Goal: Task Accomplishment & Management: Manage account settings

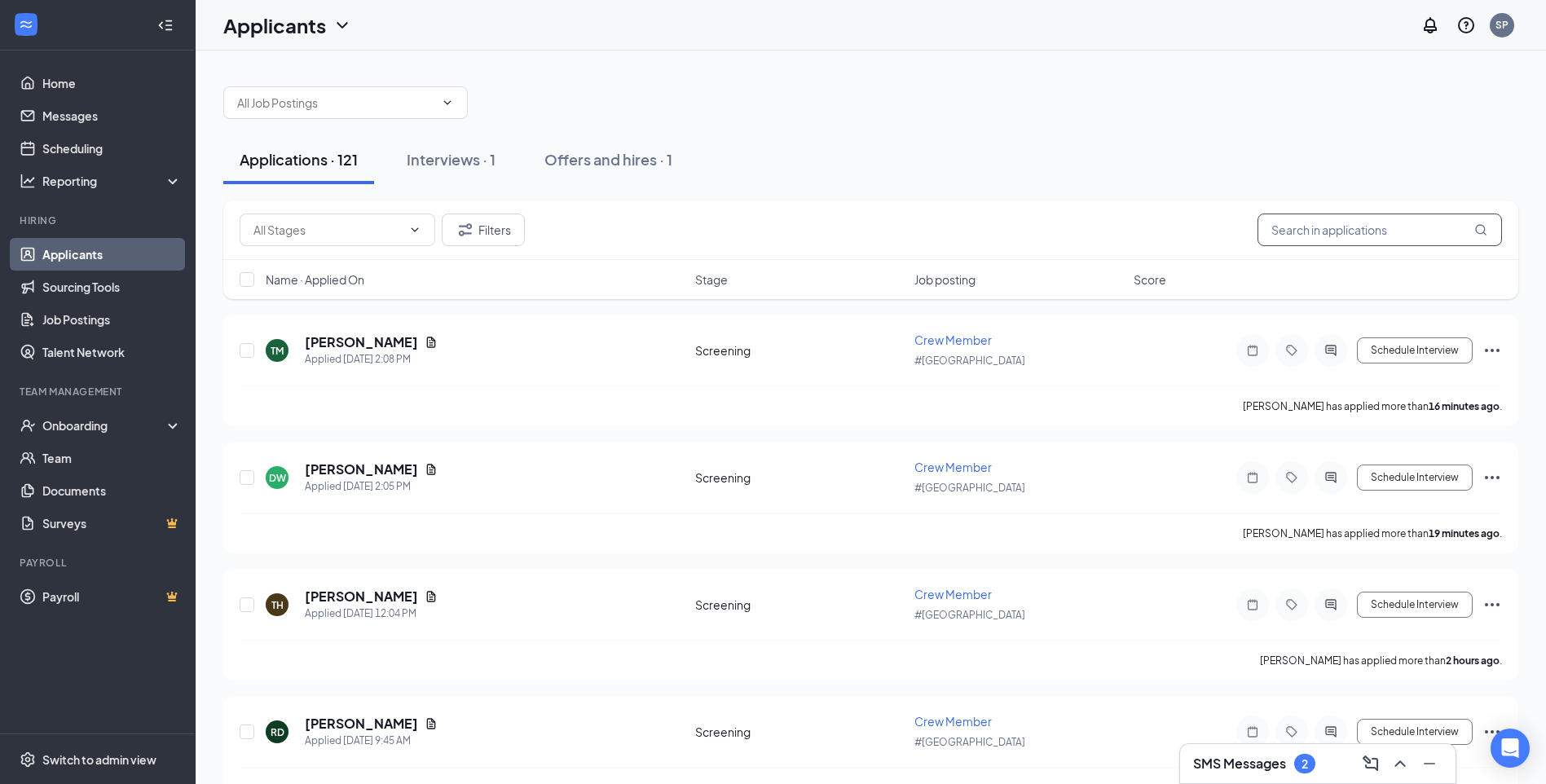
click at [1331, 230] on input "text" at bounding box center [1379, 229] width 244 height 33
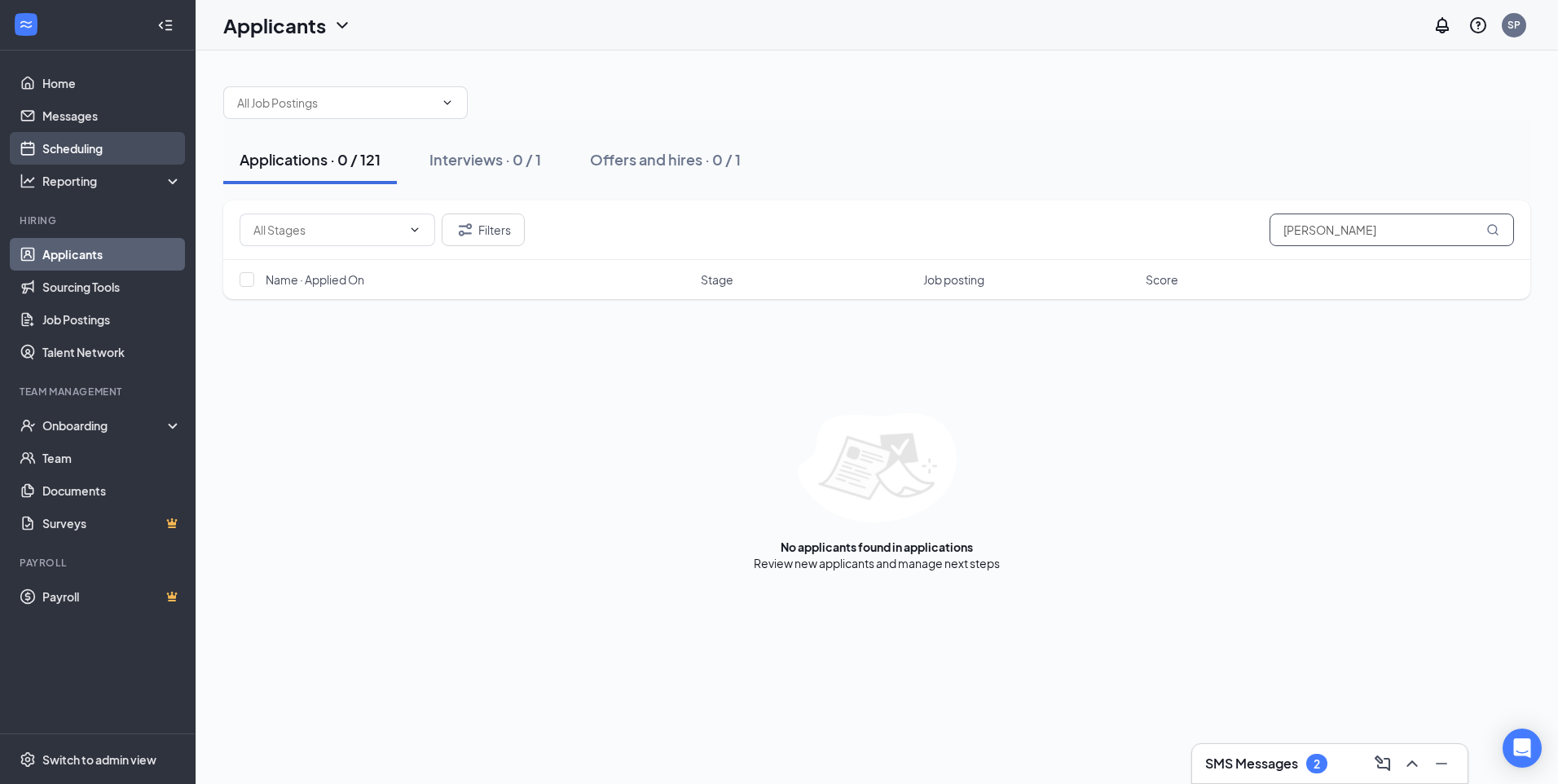
type input "[PERSON_NAME]"
click at [72, 149] on link "Scheduling" at bounding box center [111, 148] width 139 height 33
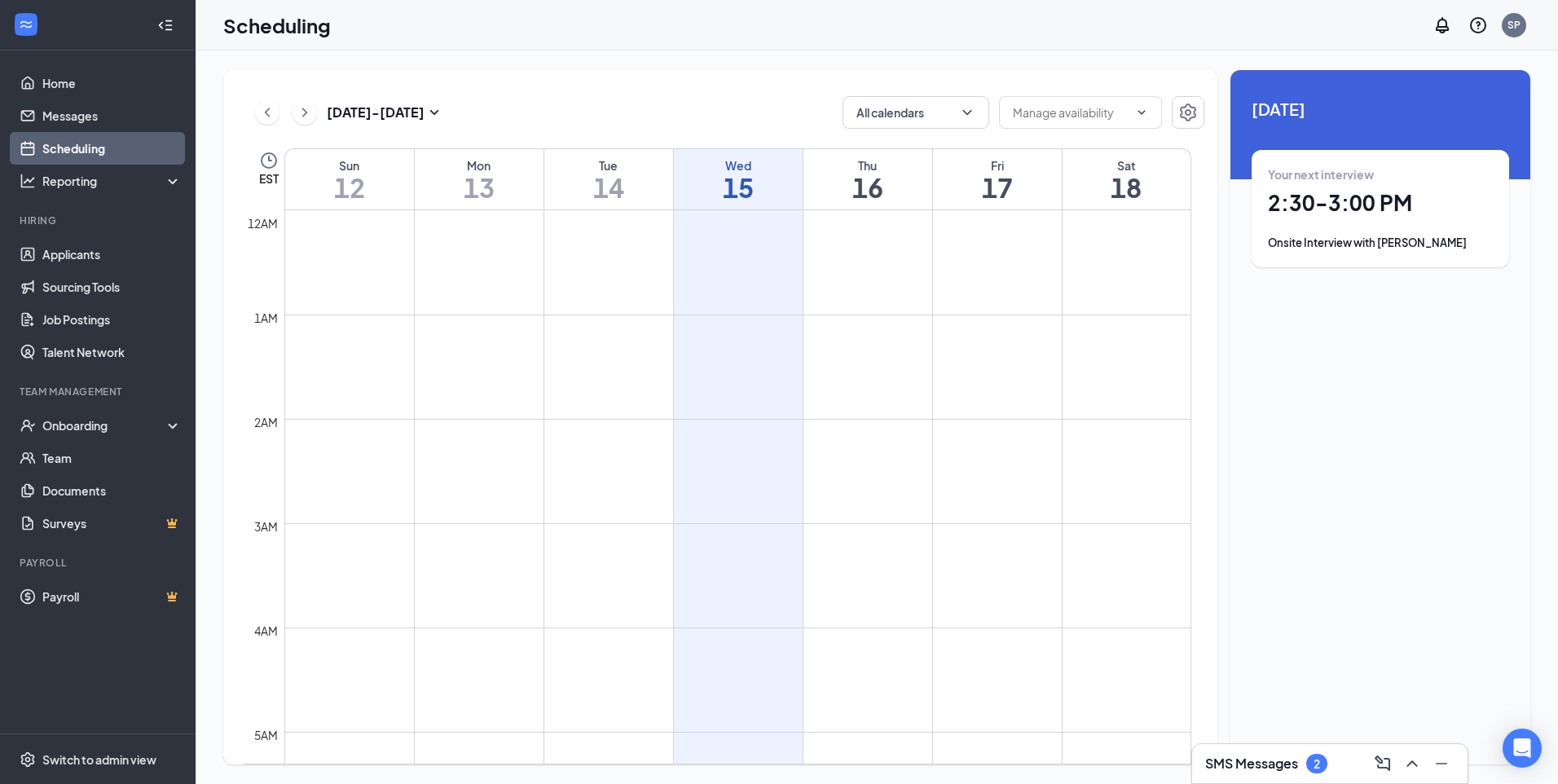
scroll to position [801, 0]
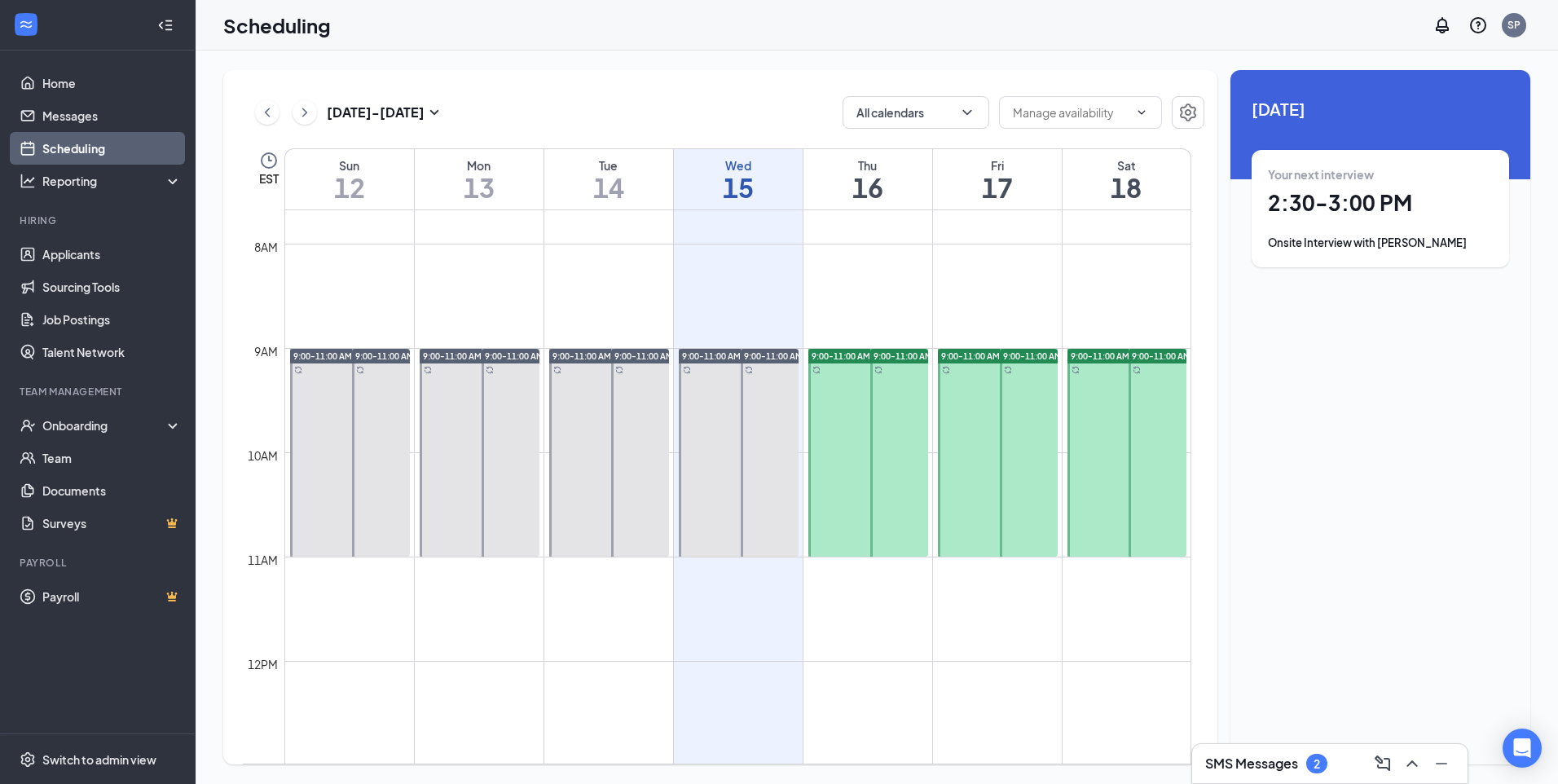
click at [1331, 238] on div "Onsite Interview with [PERSON_NAME]" at bounding box center [1381, 242] width 225 height 17
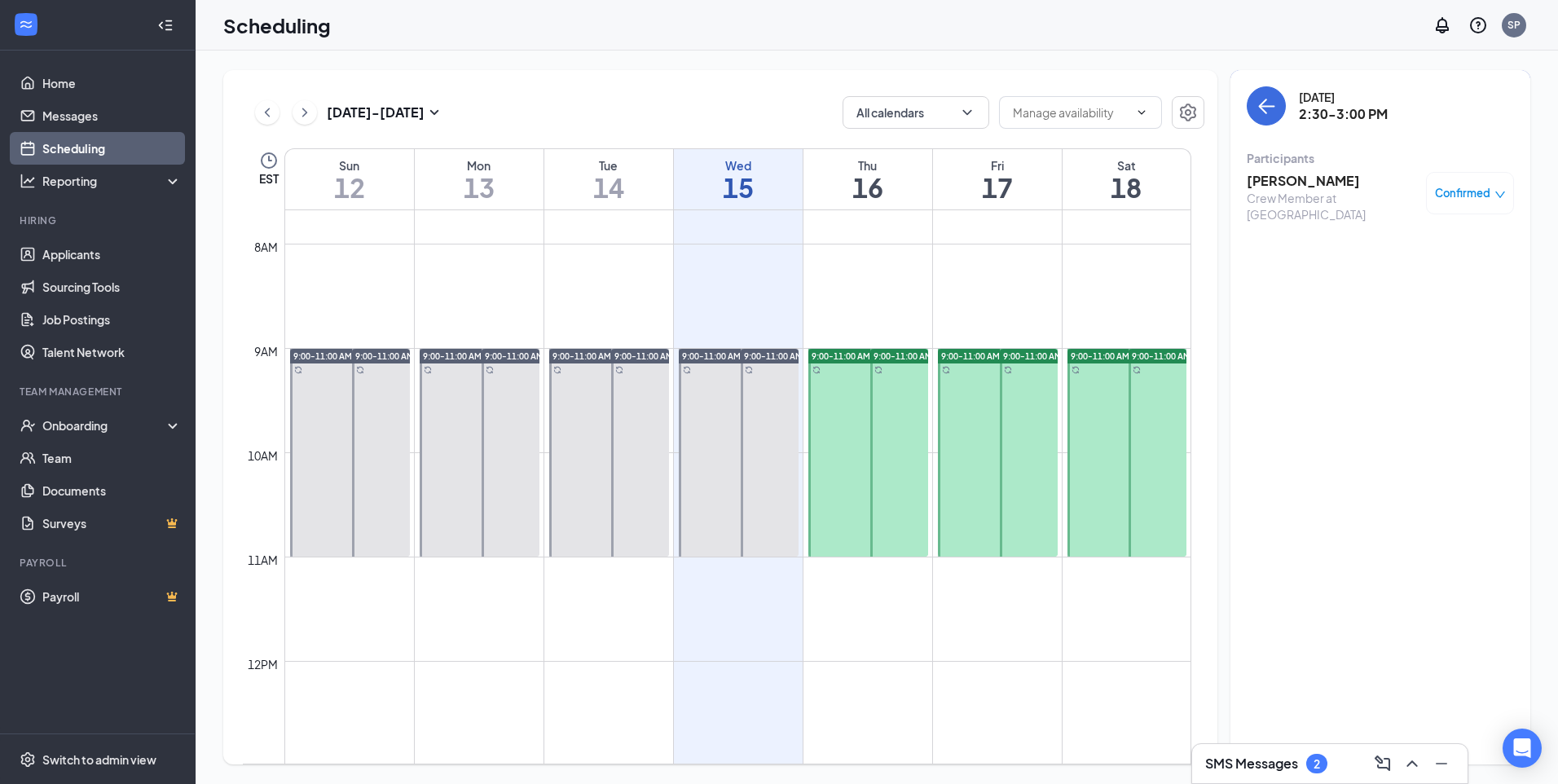
click at [1470, 189] on span "Confirmed" at bounding box center [1462, 193] width 55 height 17
click at [1497, 195] on icon "down" at bounding box center [1501, 195] width 12 height 12
click at [60, 459] on link "Team" at bounding box center [111, 457] width 139 height 33
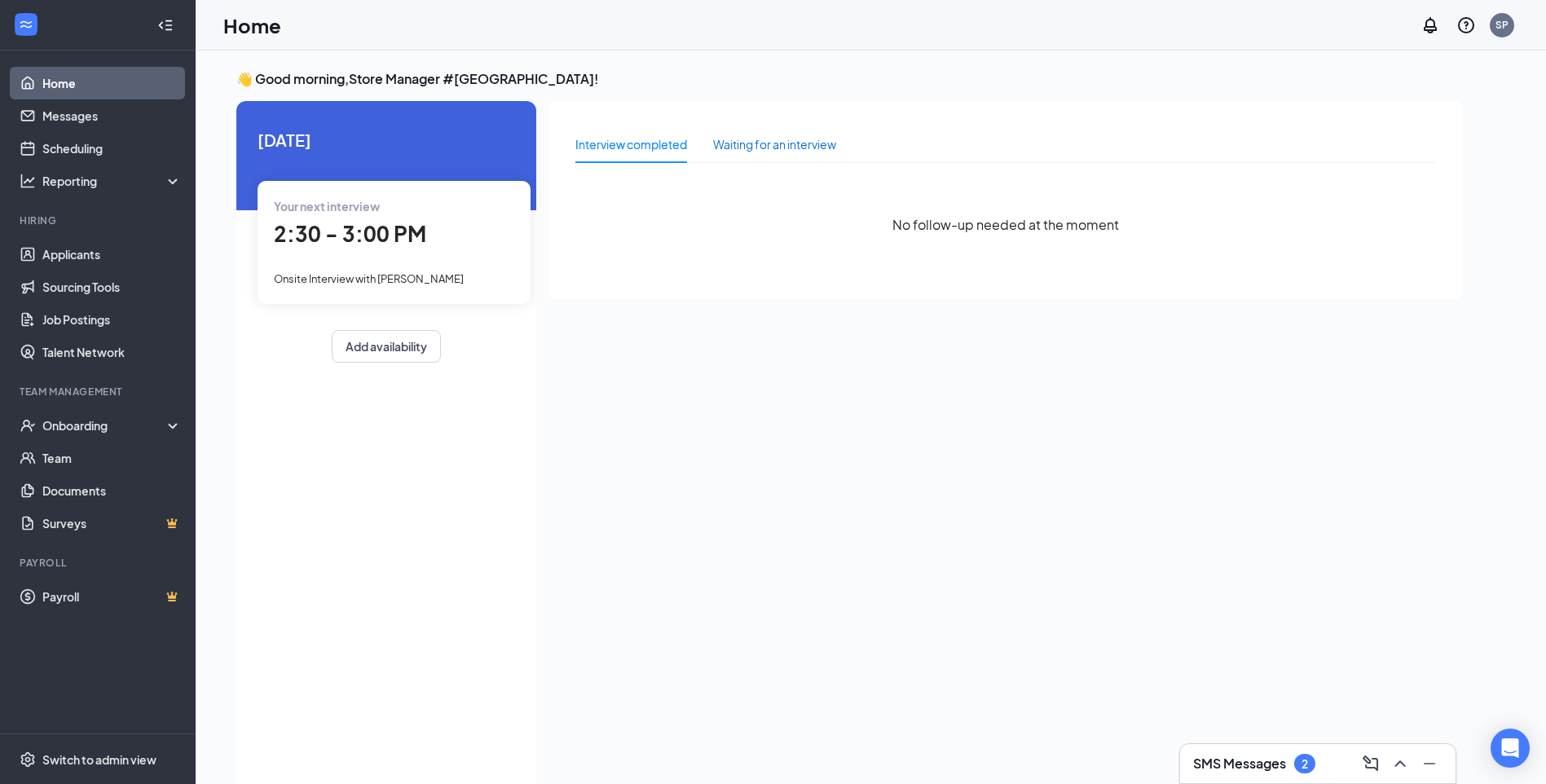
click at [746, 147] on div "Waiting for an interview" at bounding box center [774, 144] width 123 height 18
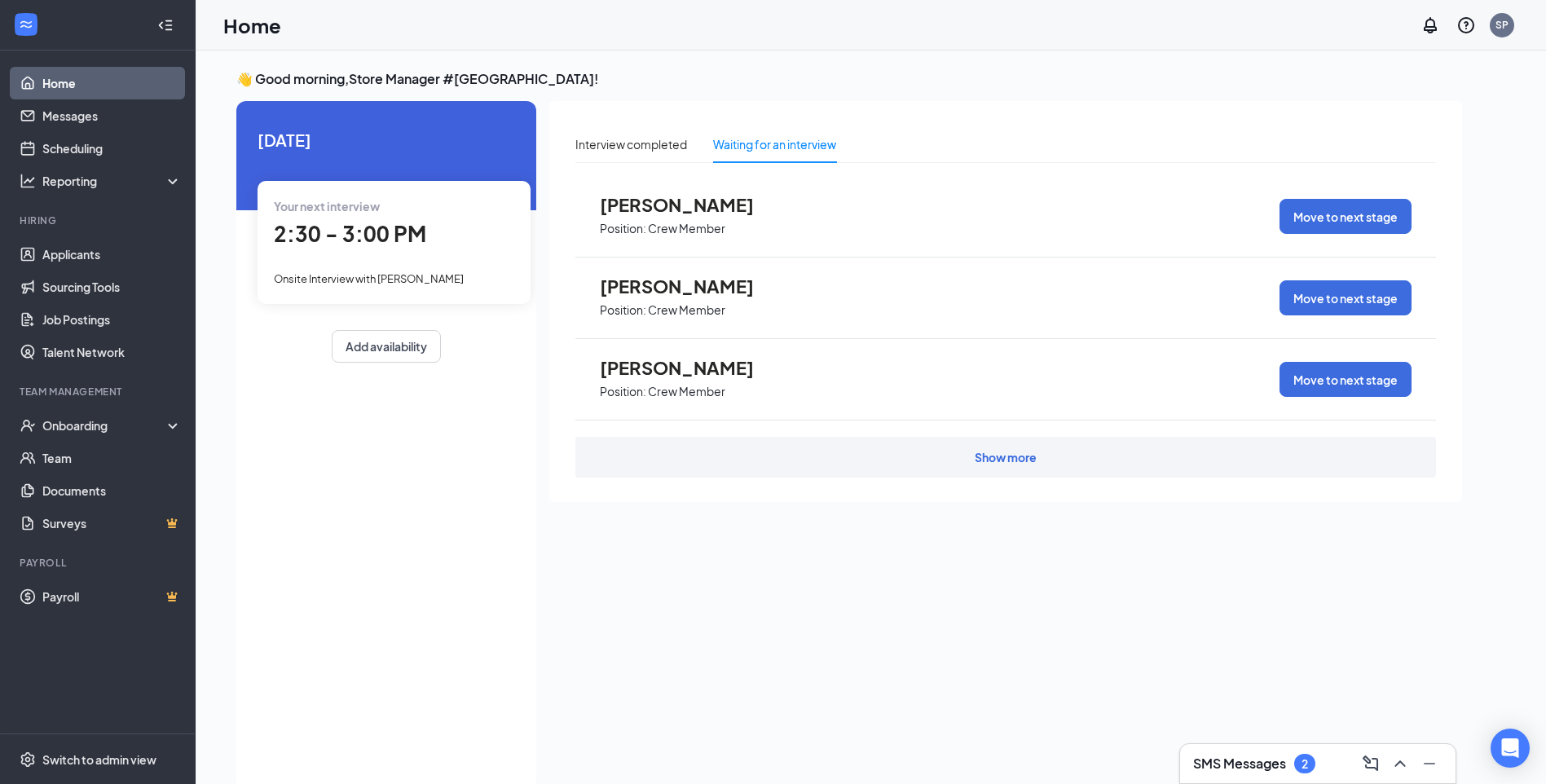
click at [420, 264] on div "Your next interview 2:30 - 3:00 PM Onsite Interview with [PERSON_NAME]" at bounding box center [393, 242] width 273 height 122
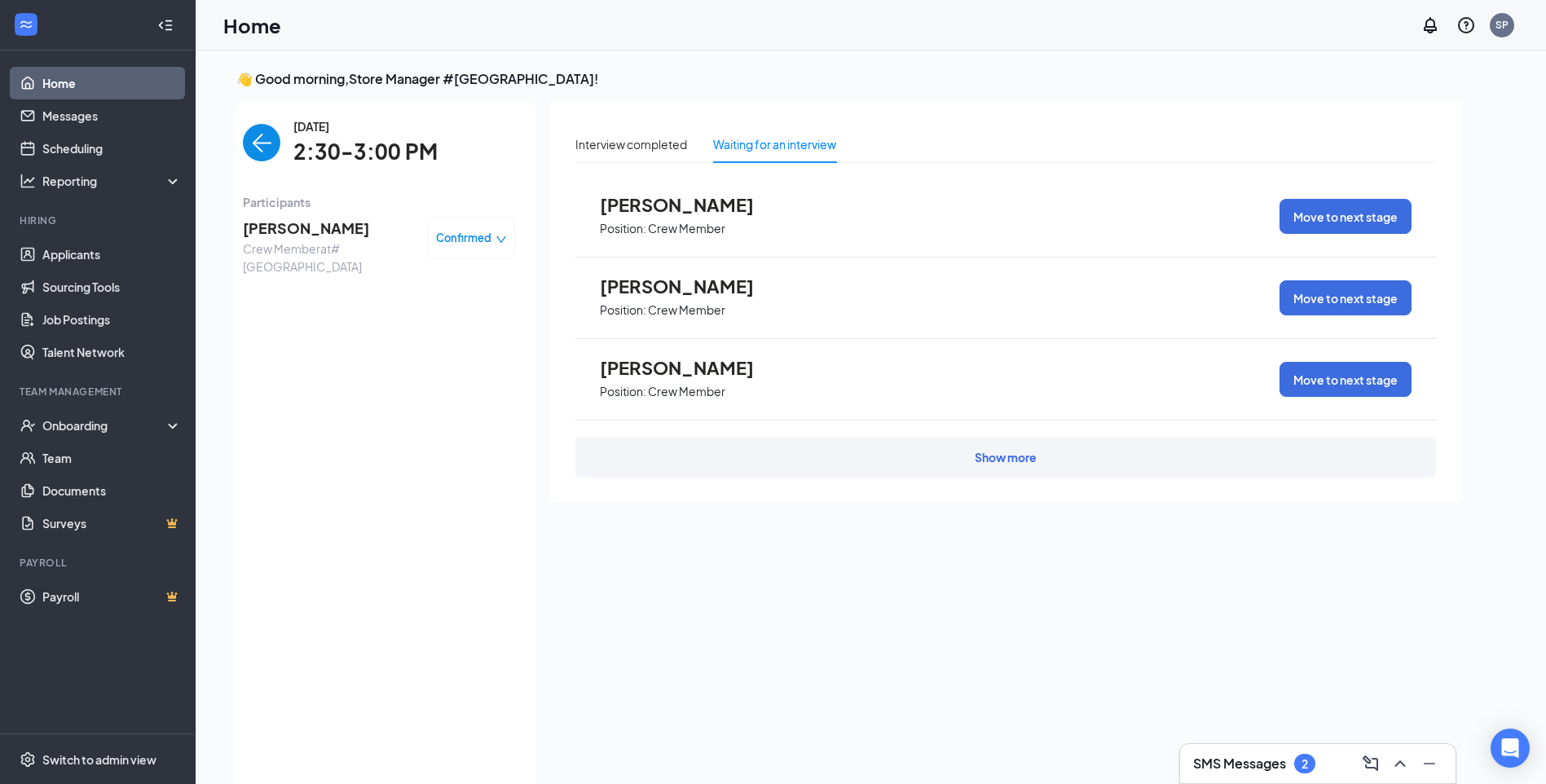
scroll to position [7, 0]
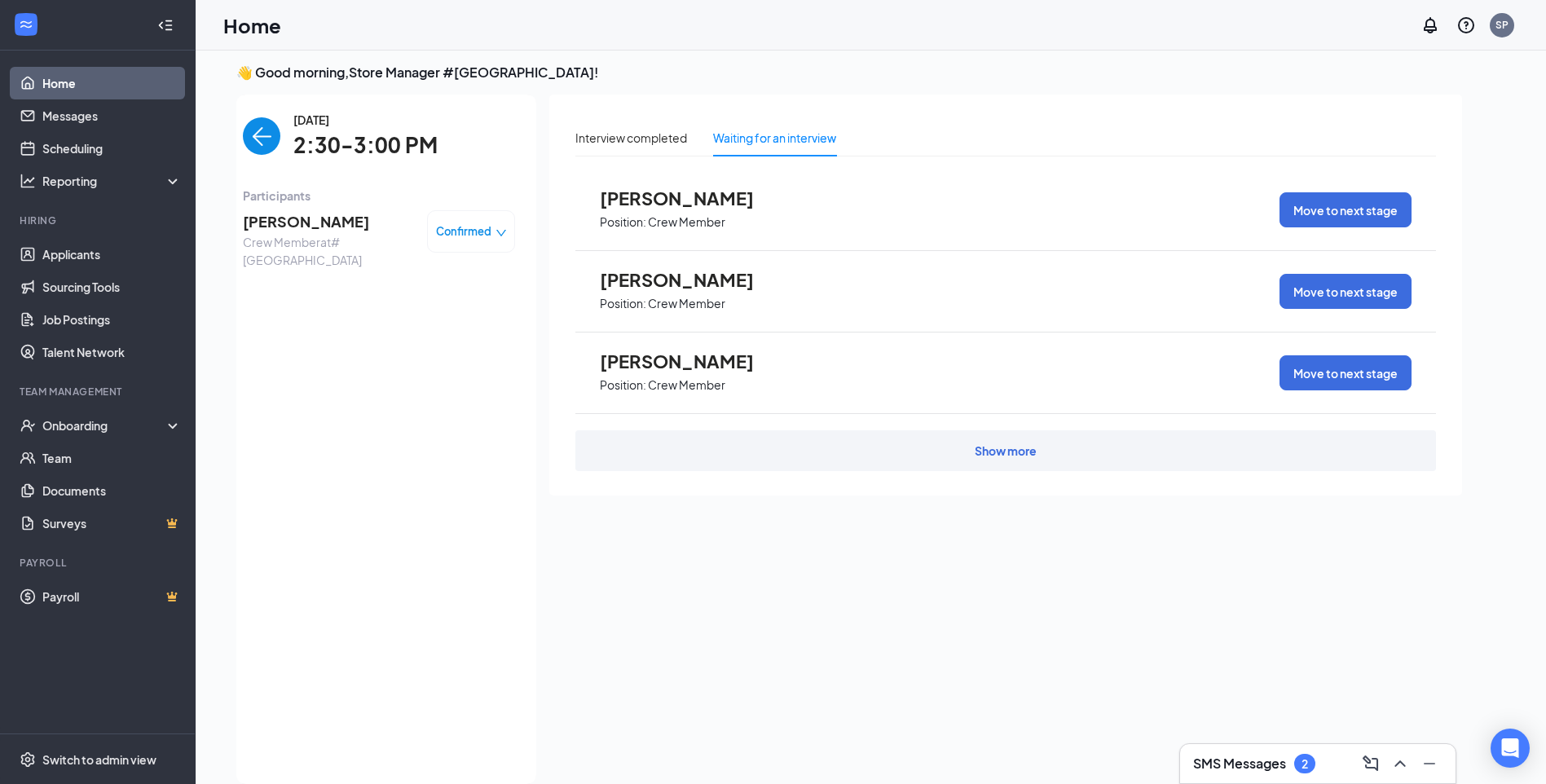
click at [418, 280] on div "[DATE] 2:30-3:00 PM Participants [PERSON_NAME] Crew Member at [GEOGRAPHIC_DATA]…" at bounding box center [378, 438] width 272 height 657
click at [460, 231] on span "Confirmed" at bounding box center [463, 231] width 55 height 17
click at [299, 240] on span "Crew Member at [GEOGRAPHIC_DATA]" at bounding box center [328, 251] width 171 height 35
click at [254, 144] on img "back-button" at bounding box center [261, 136] width 37 height 37
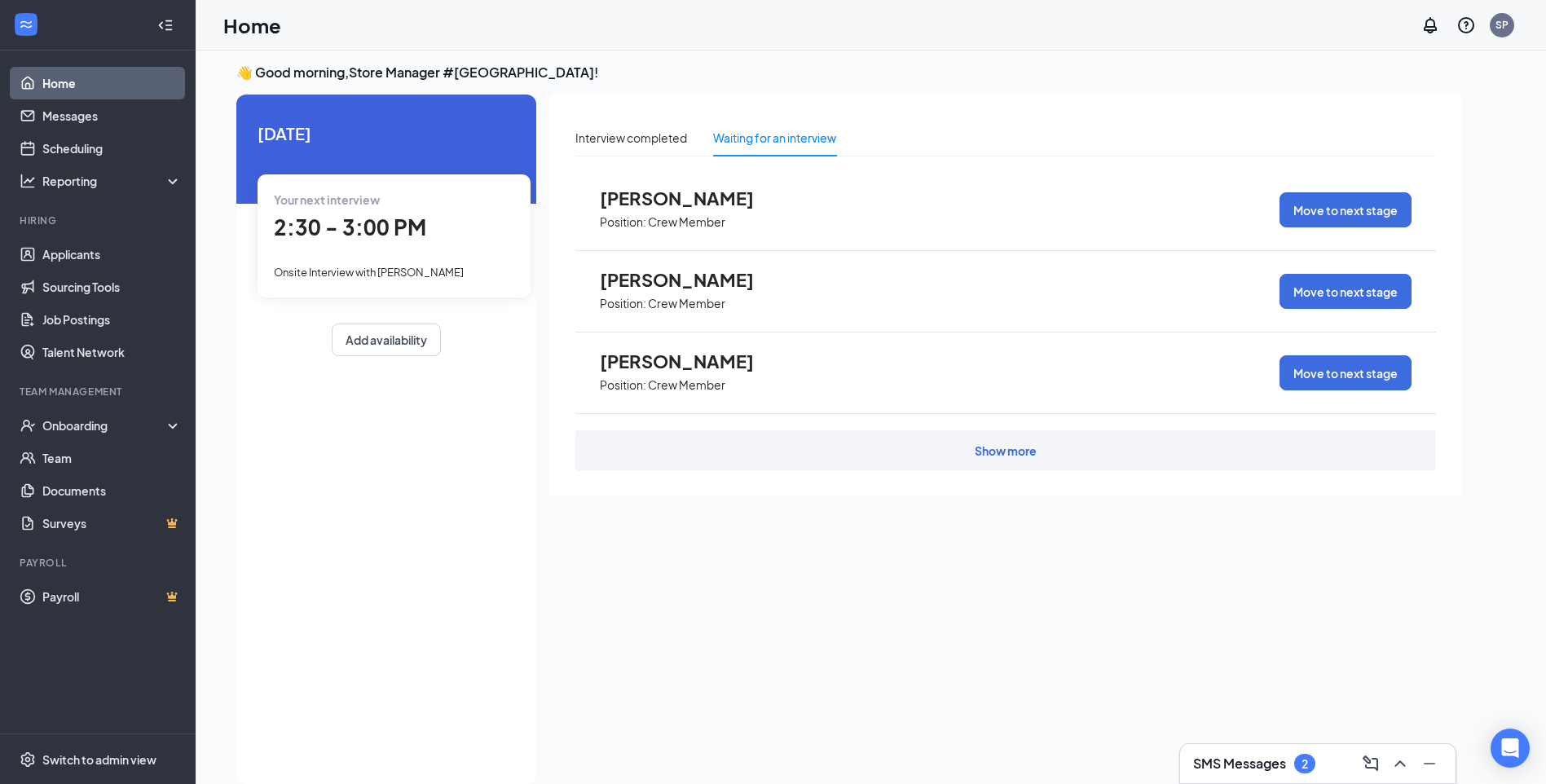
click at [343, 261] on div "Your next interview 2:30 - 3:00 PM Onsite Interview with Asacia Morales" at bounding box center [393, 235] width 273 height 122
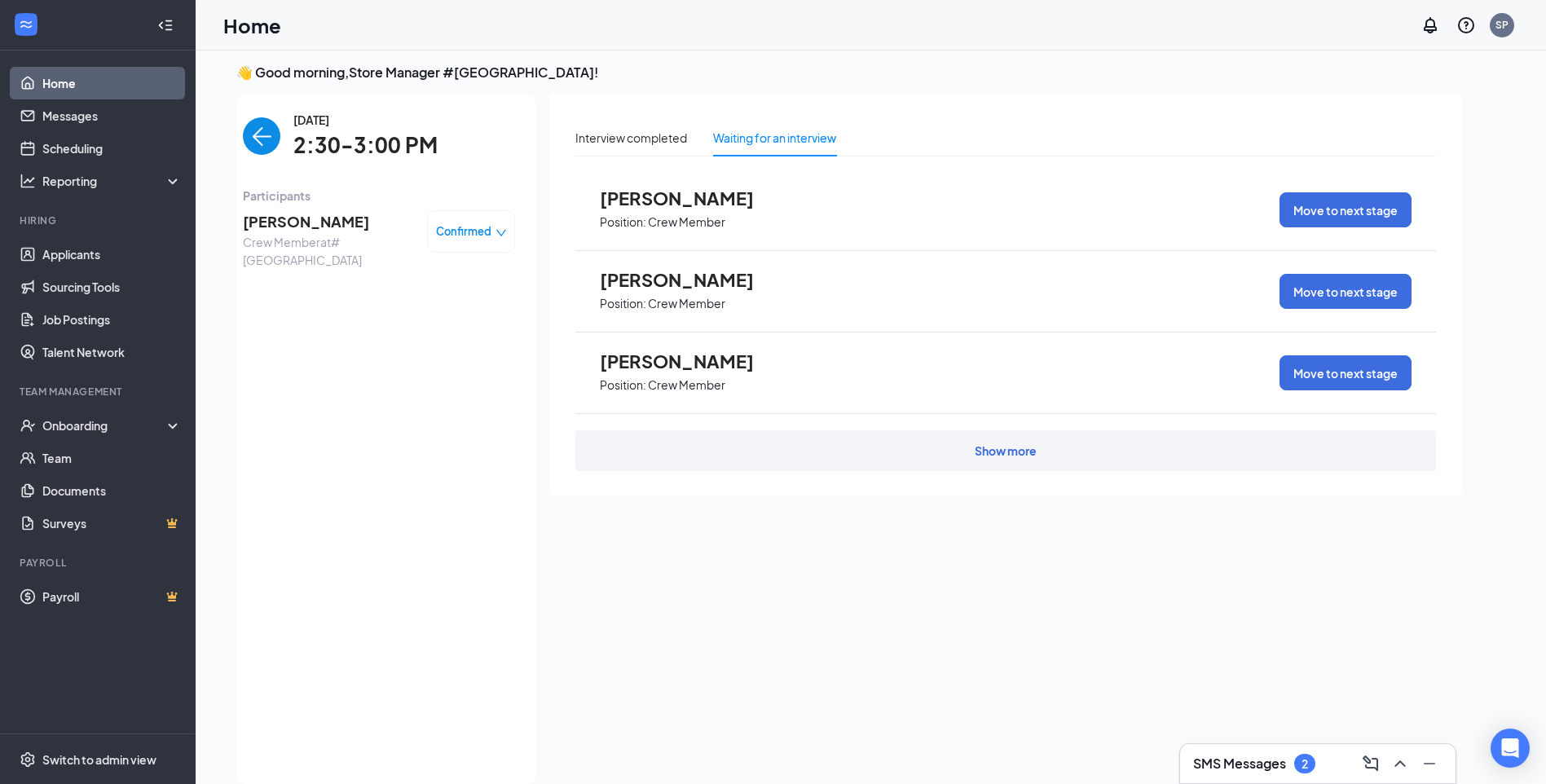
click at [273, 144] on img "back-button" at bounding box center [261, 136] width 37 height 37
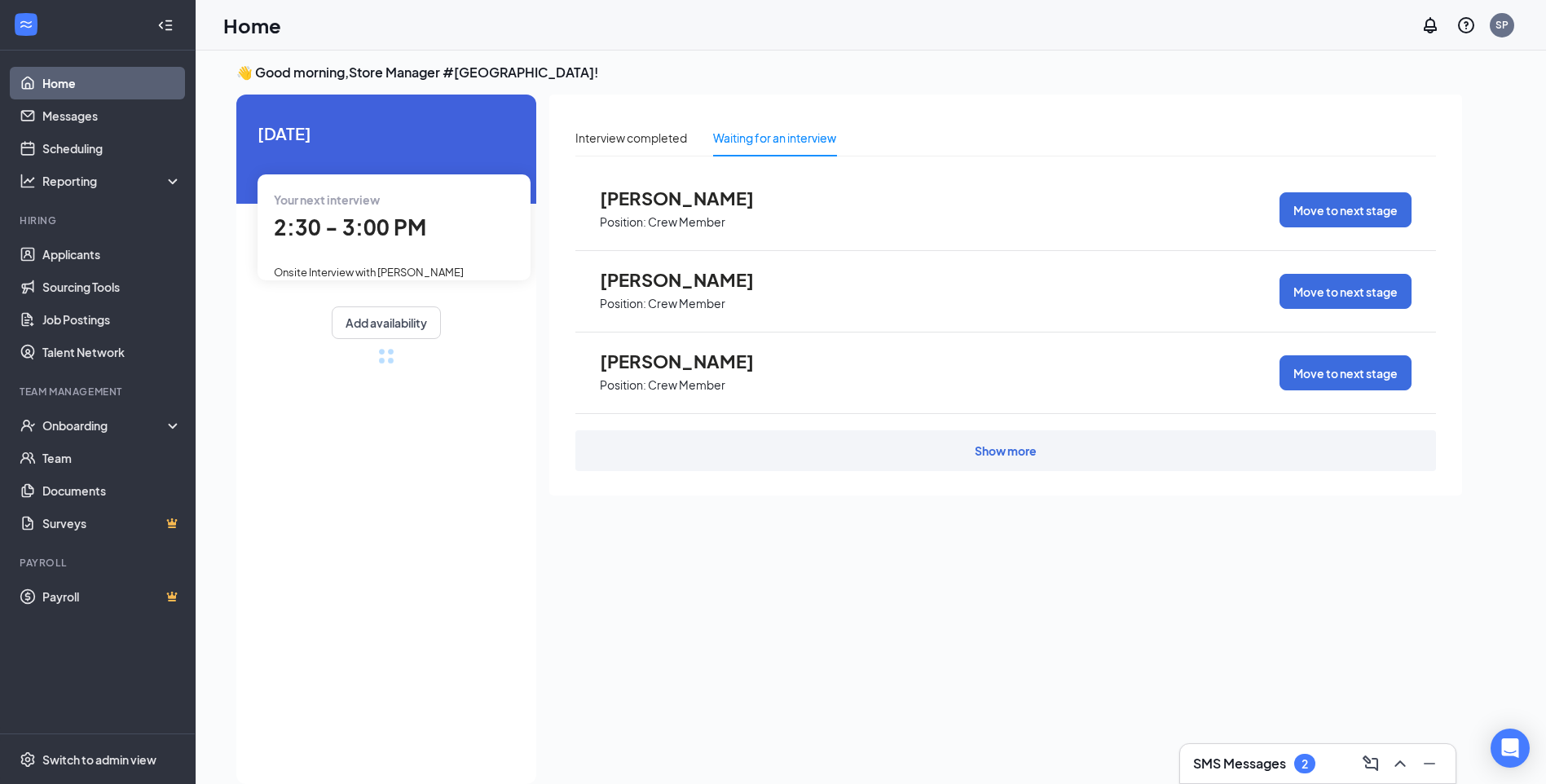
click at [365, 144] on span "[DATE]" at bounding box center [385, 133] width 257 height 26
drag, startPoint x: 44, startPoint y: 257, endPoint x: 78, endPoint y: 253, distance: 34.2
click at [44, 257] on link "Applicants" at bounding box center [111, 253] width 139 height 33
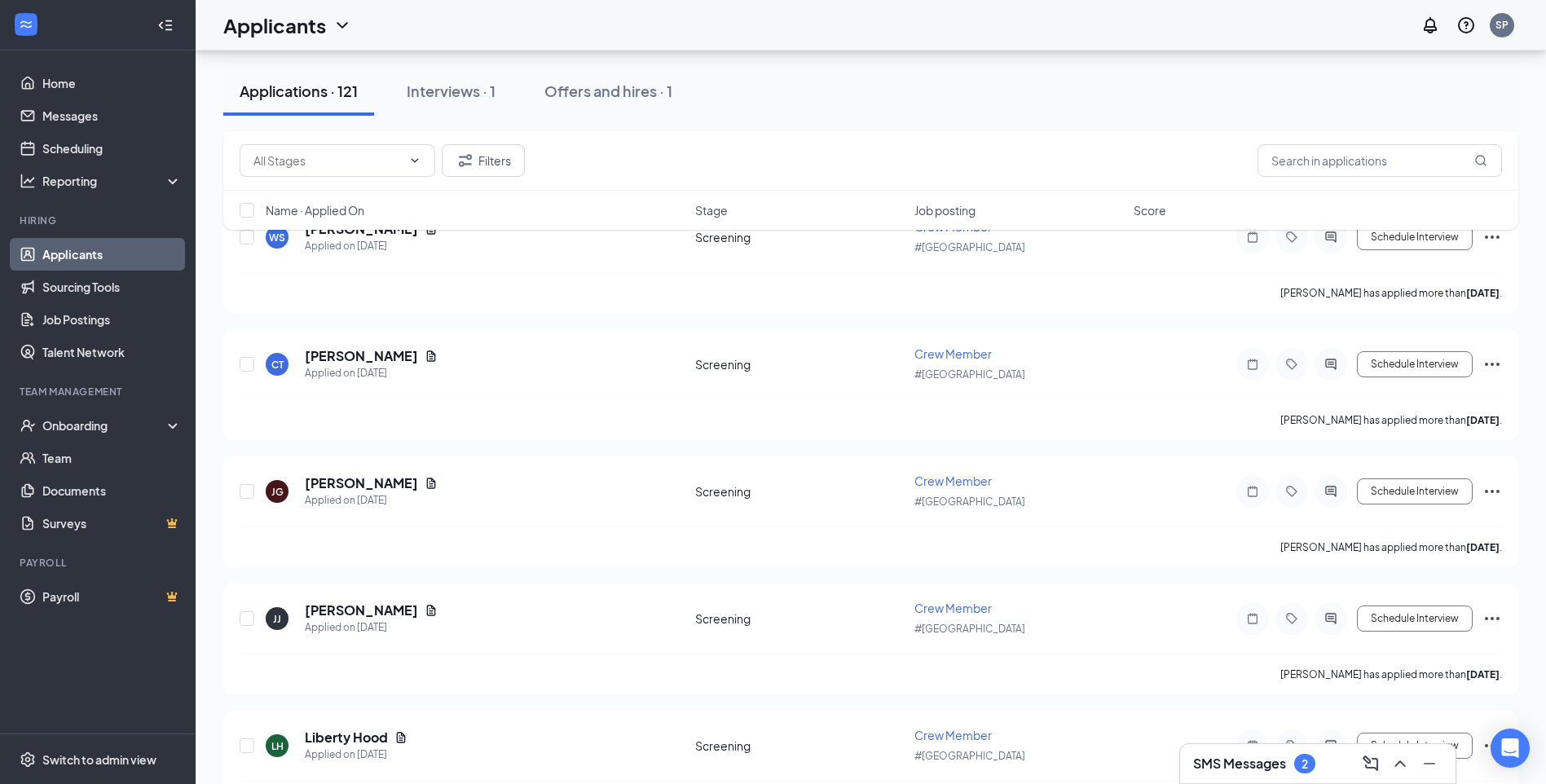
scroll to position [4226, 0]
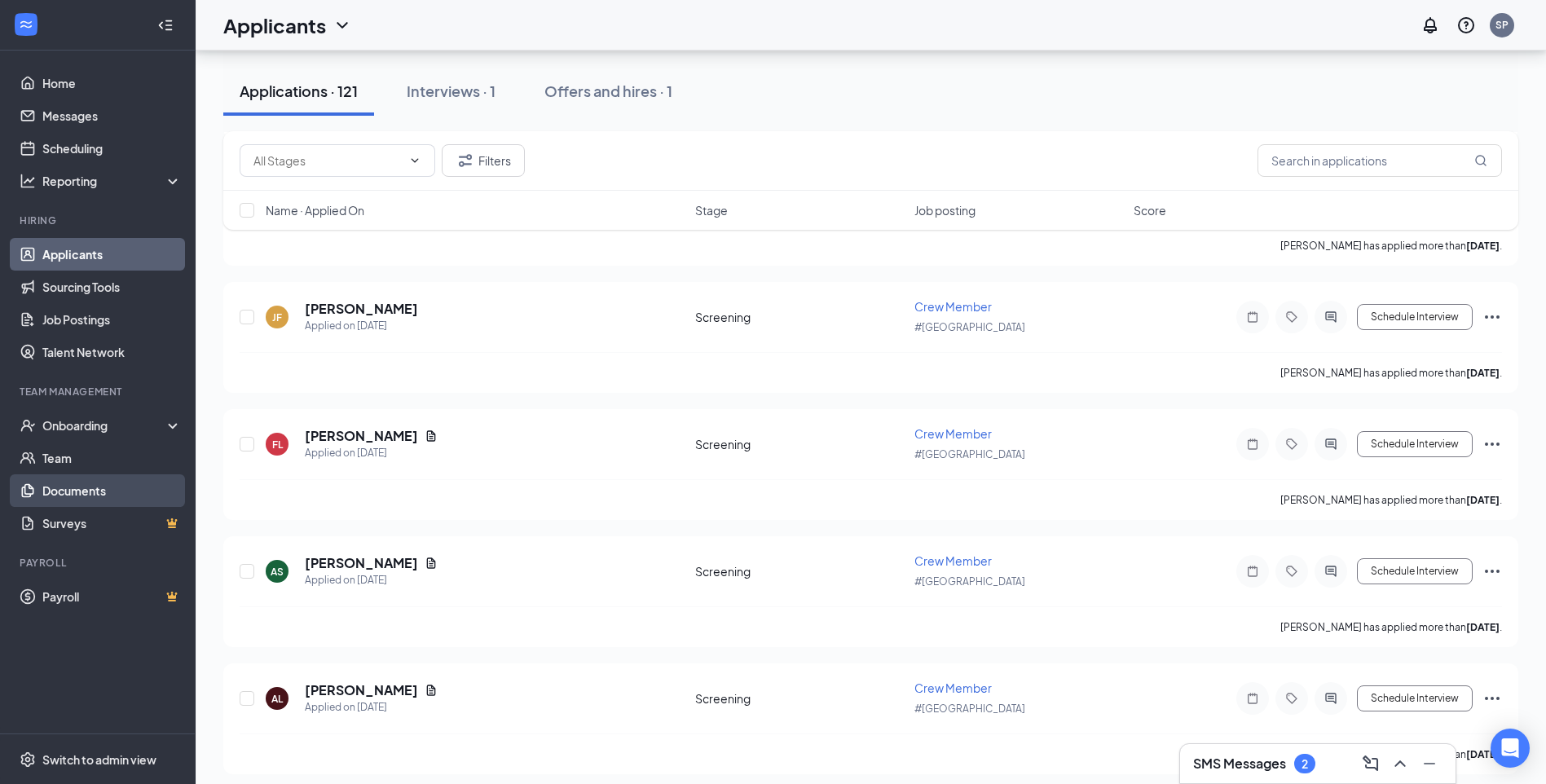
click at [73, 499] on link "Documents" at bounding box center [111, 490] width 139 height 33
